Goal: Information Seeking & Learning: Learn about a topic

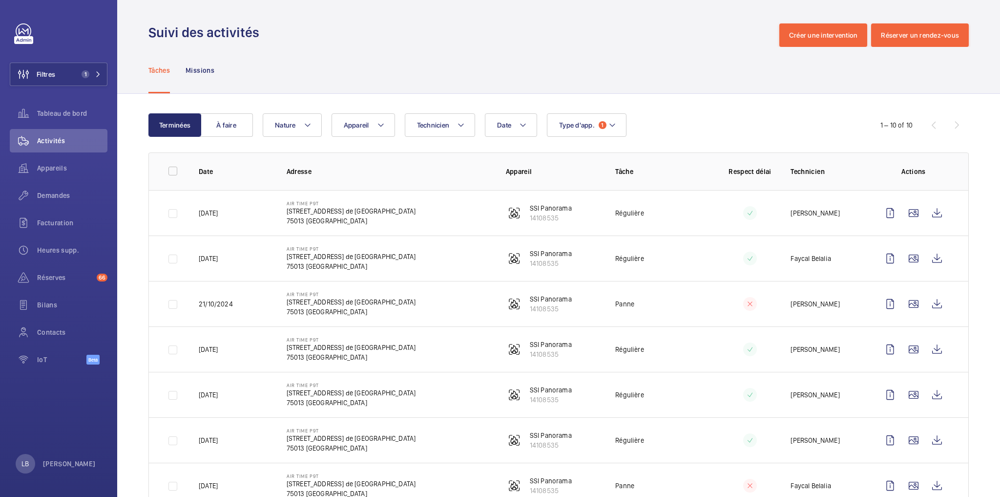
scroll to position [92, 0]
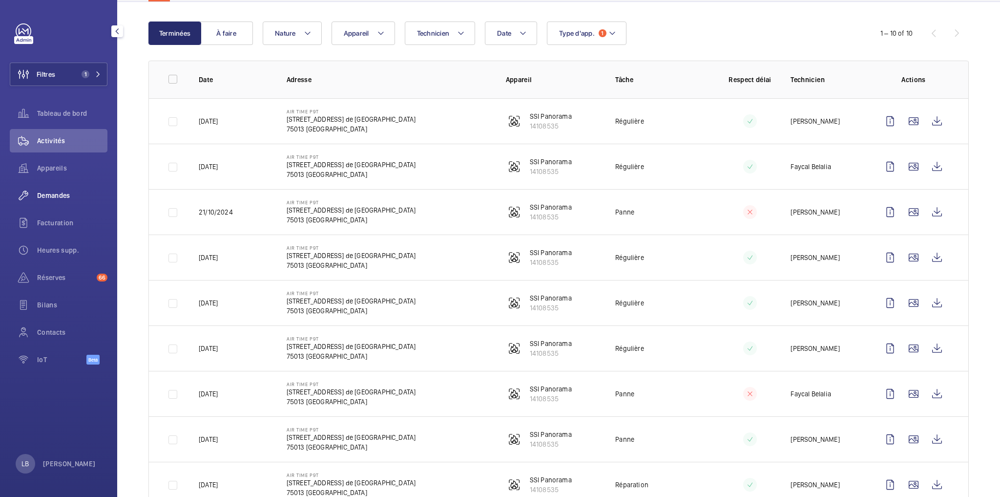
click at [57, 195] on span "Demandes" at bounding box center [72, 196] width 70 height 10
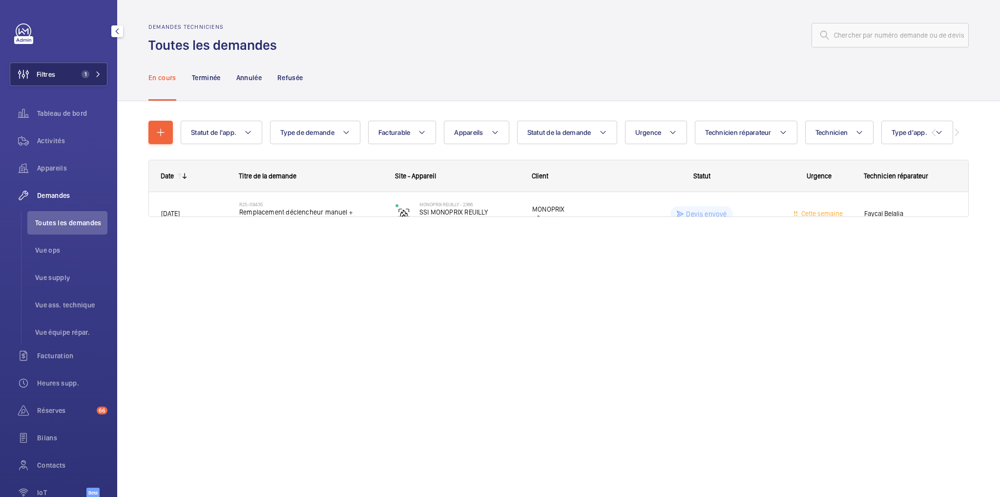
click at [67, 65] on button "Filtres 1" at bounding box center [59, 74] width 98 height 23
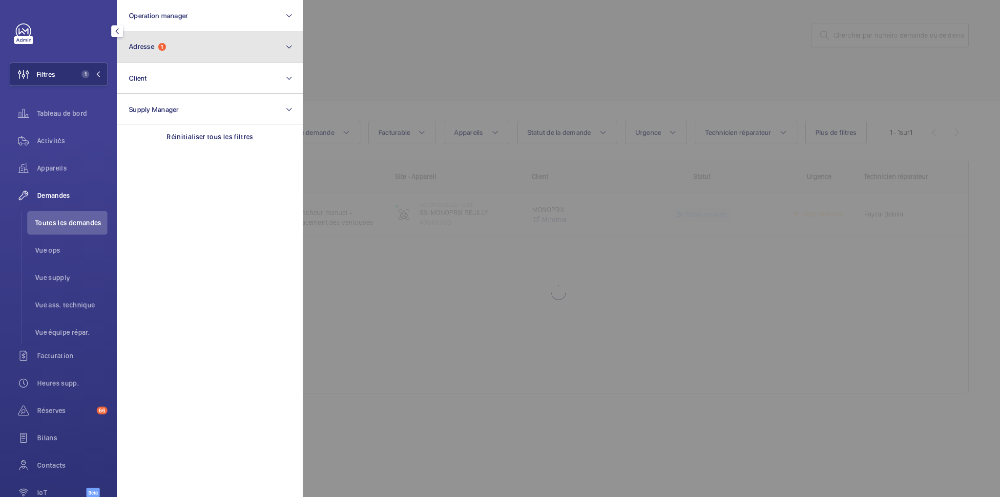
click at [189, 43] on button "Adresse 1" at bounding box center [210, 46] width 186 height 31
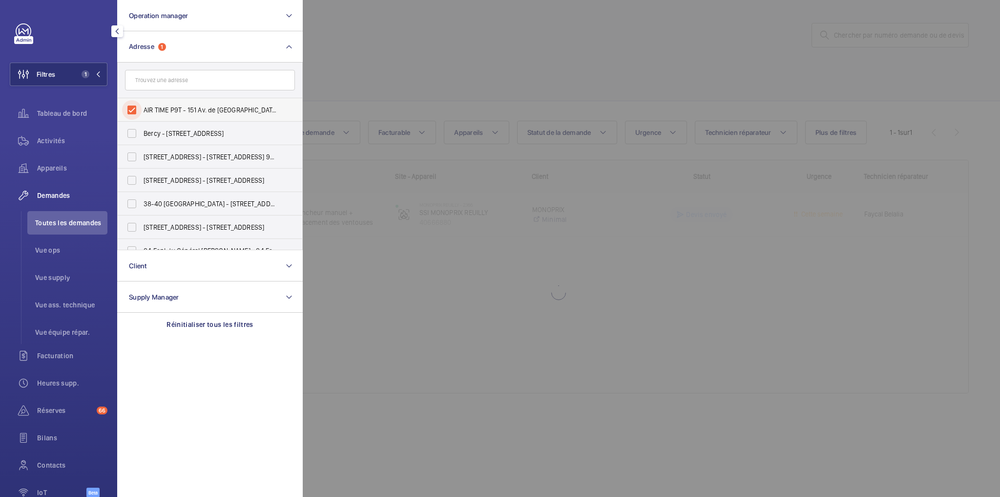
click at [129, 109] on input "AIR TIME P9T - 151 Av. de France, PARIS 75013" at bounding box center [132, 110] width 20 height 20
checkbox input "false"
click at [78, 221] on span "Toutes les demandes" at bounding box center [71, 223] width 72 height 10
click at [218, 84] on input "text" at bounding box center [210, 80] width 170 height 21
paste input "04658"
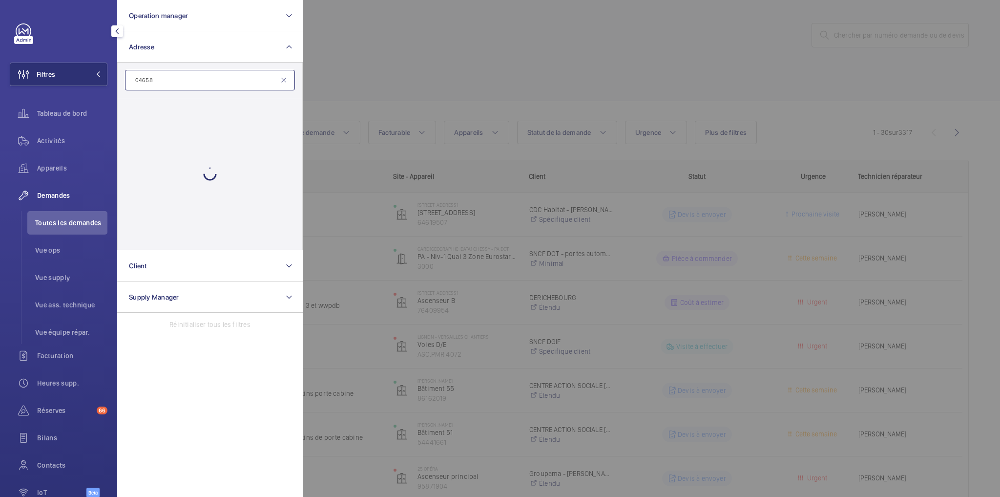
type input "04658"
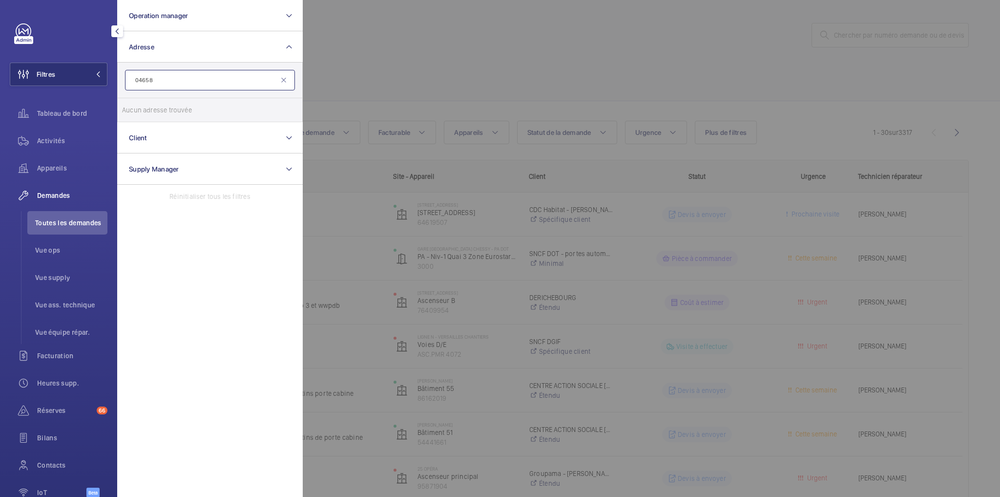
click at [164, 80] on input "04658" at bounding box center [210, 80] width 170 height 21
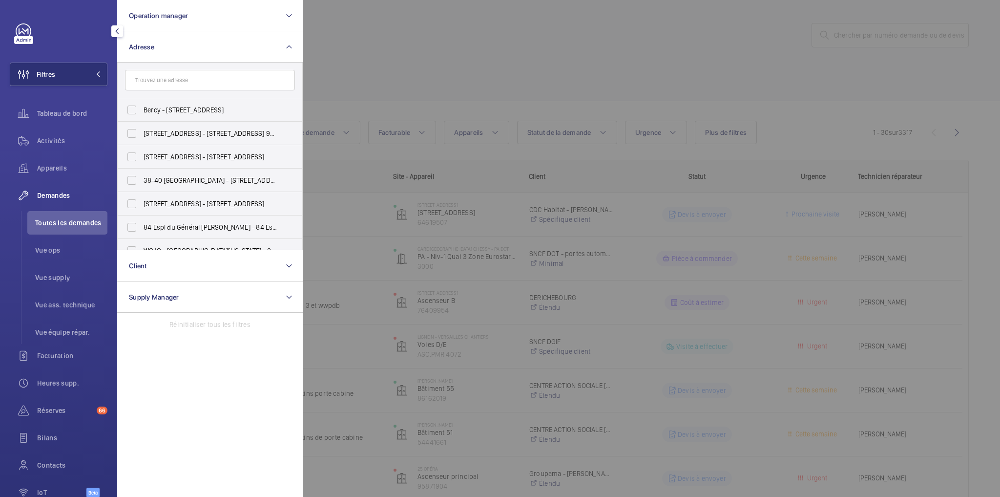
click at [458, 61] on div at bounding box center [803, 248] width 1000 height 497
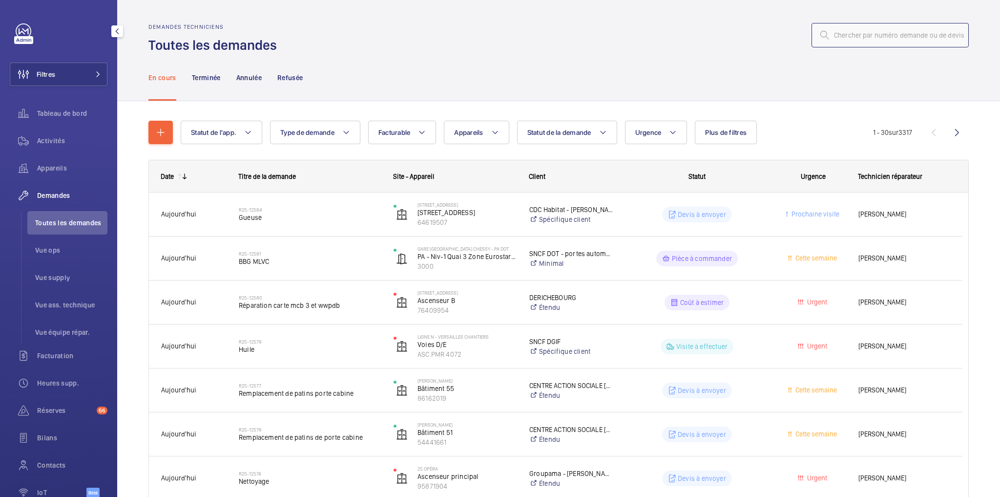
click at [895, 39] on input "text" at bounding box center [890, 35] width 157 height 24
paste input "04658"
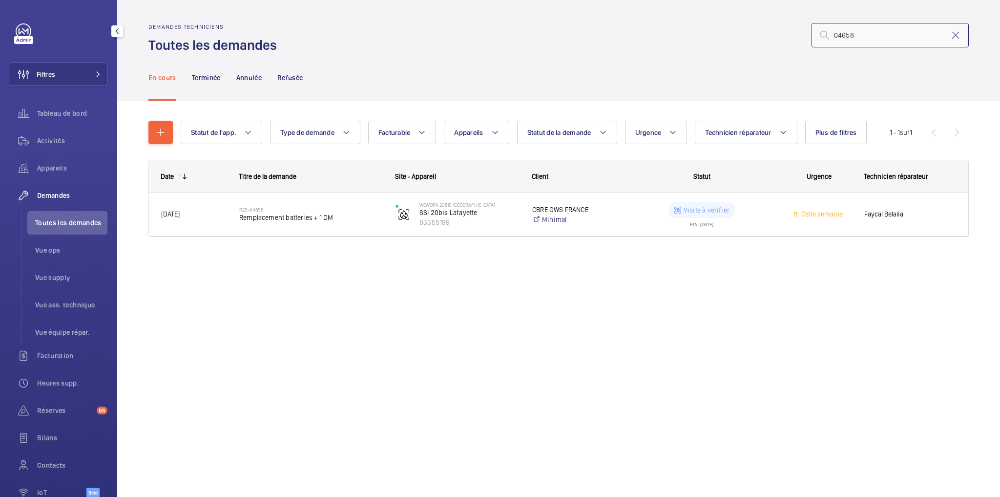
type input "04658"
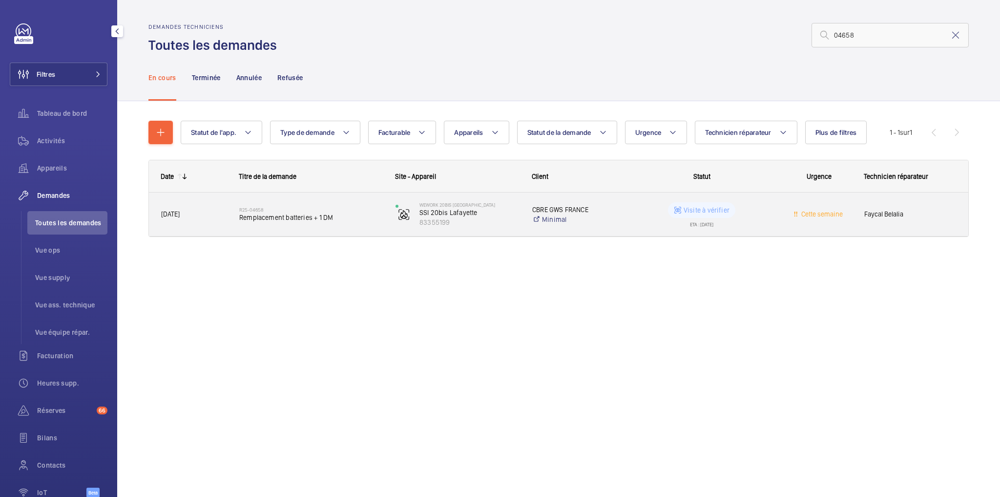
click at [763, 209] on wm-front-pills-cell "Visite à vérifier ETA : 15/09/2025" at bounding box center [702, 214] width 144 height 24
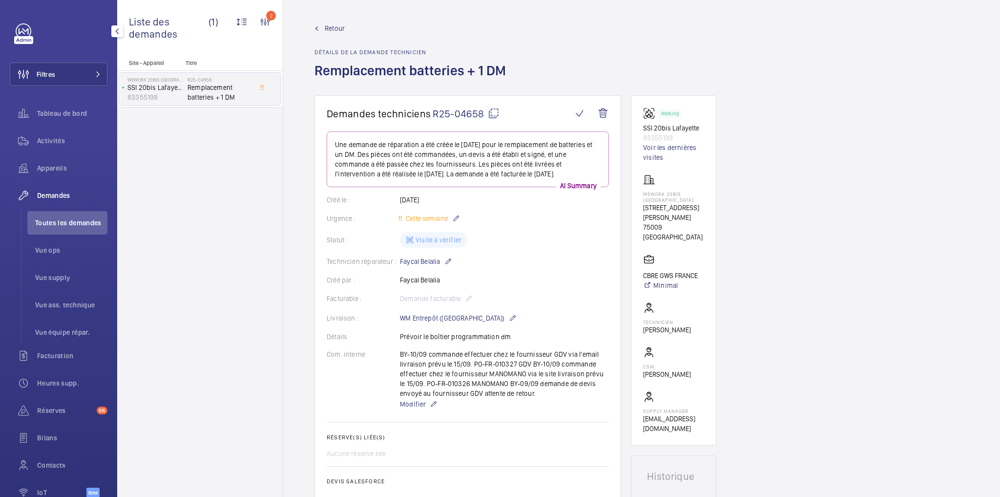
click at [563, 236] on div "Statut : Visite à vérifier" at bounding box center [468, 240] width 282 height 16
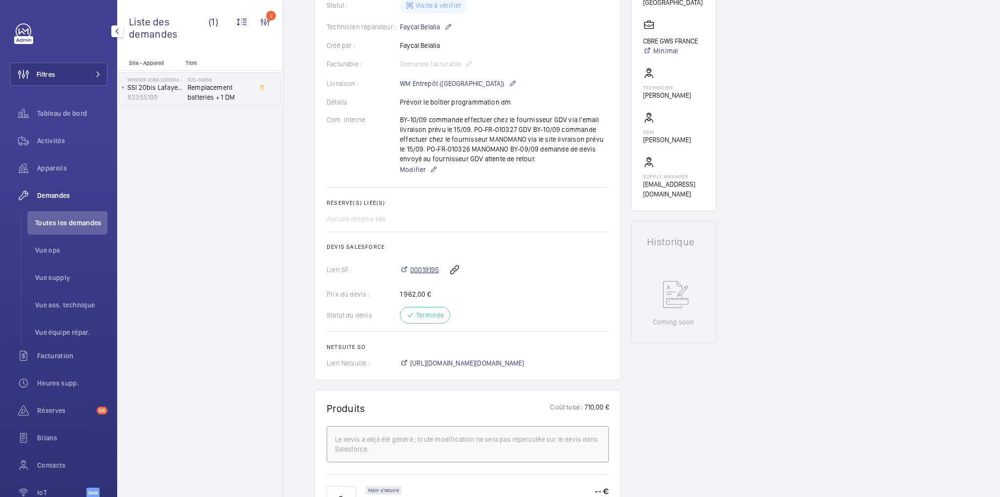
click at [424, 271] on span "00019195" at bounding box center [424, 270] width 29 height 10
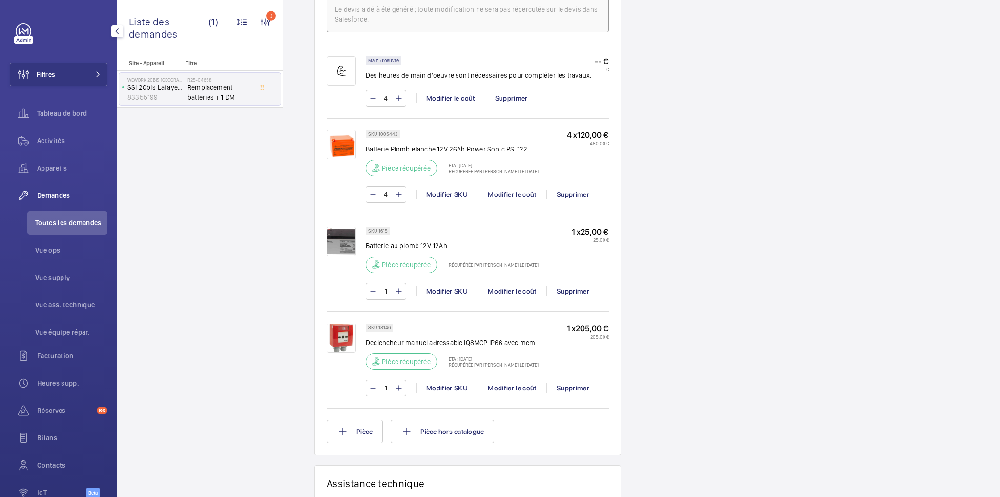
scroll to position [430, 0]
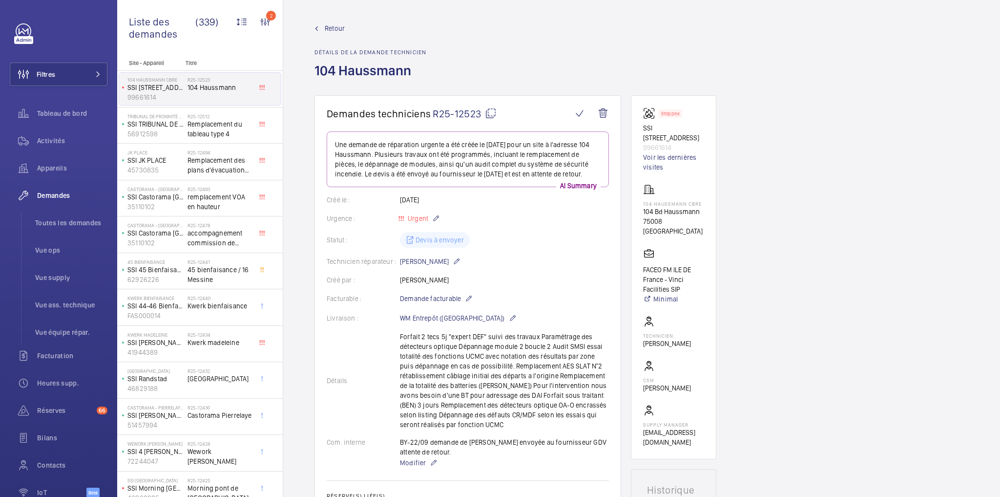
scroll to position [78, 0]
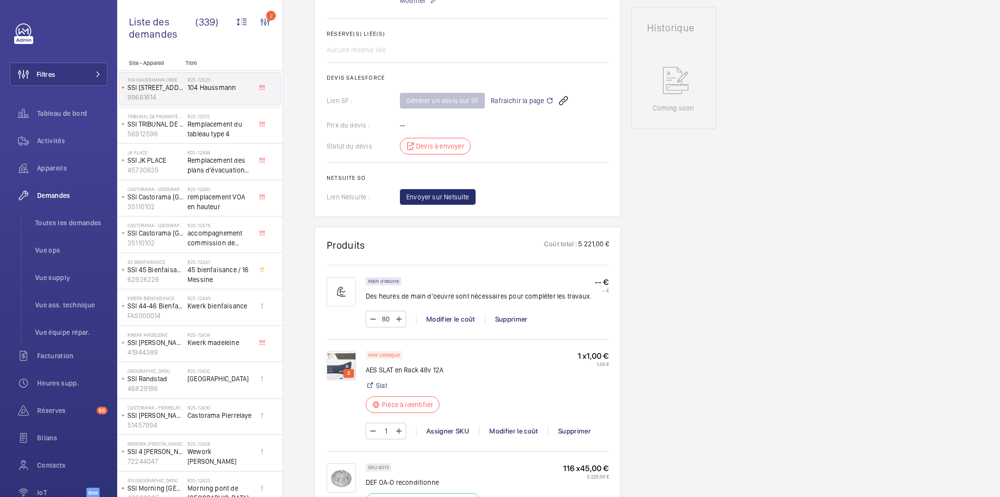
scroll to position [508, 0]
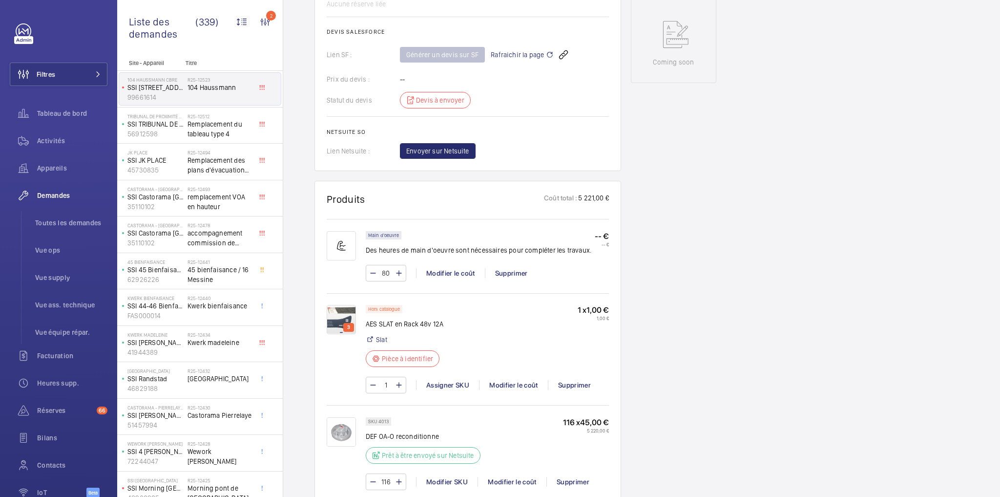
click at [340, 325] on img at bounding box center [341, 319] width 29 height 29
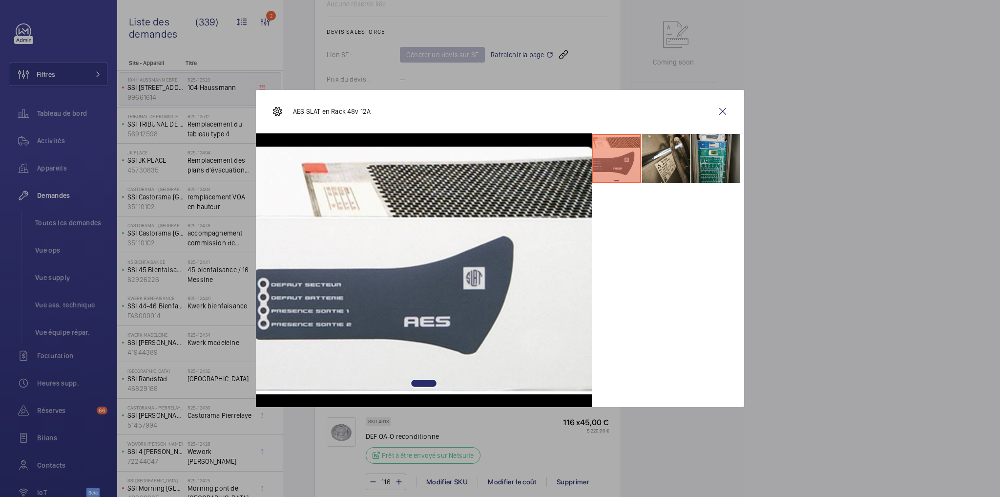
click at [706, 155] on li at bounding box center [715, 158] width 49 height 49
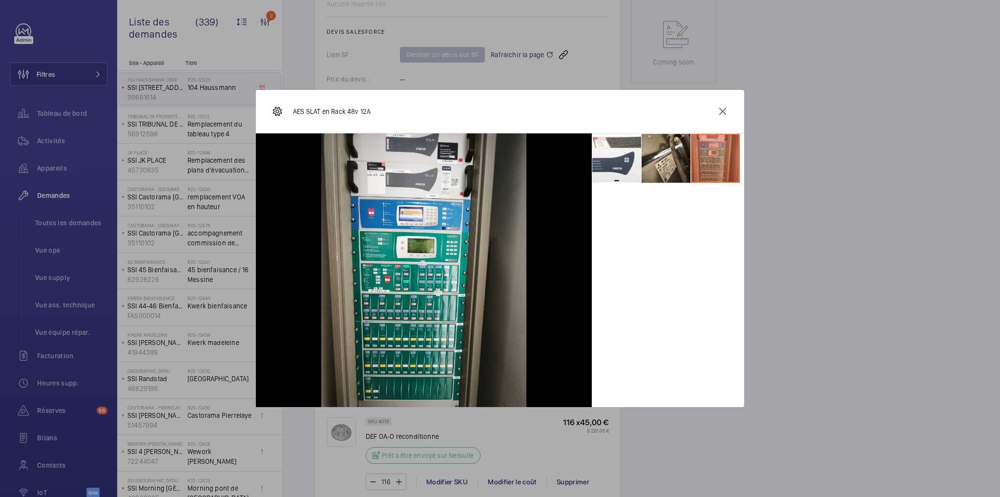
click at [580, 303] on div at bounding box center [424, 270] width 336 height 274
click at [631, 272] on div at bounding box center [668, 270] width 152 height 274
click at [729, 112] on wm-front-icon-button at bounding box center [722, 111] width 23 height 23
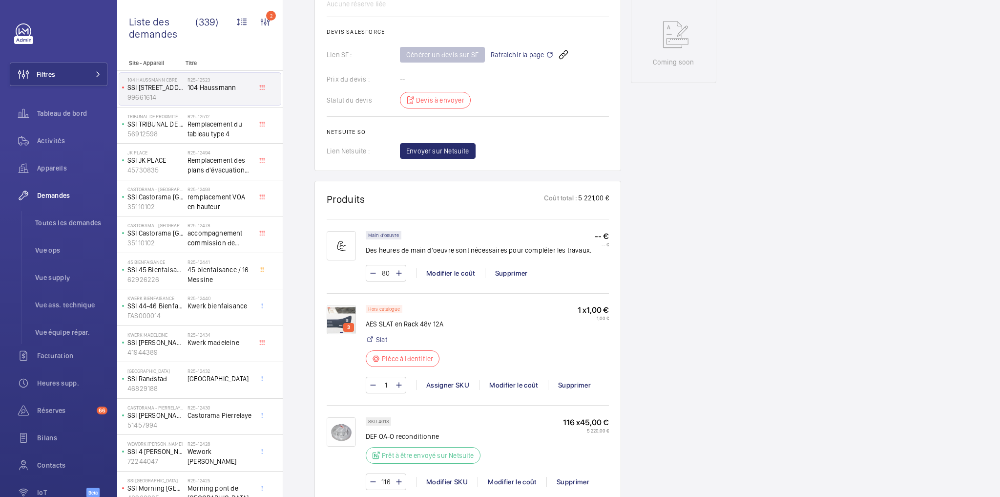
drag, startPoint x: 829, startPoint y: 231, endPoint x: 812, endPoint y: 230, distance: 17.6
click at [828, 230] on div "Demandes techniciens R25-12523 Une demande de réparation urgente a été créée le…" at bounding box center [641, 265] width 717 height 1356
